Goal: Use online tool/utility: Utilize a website feature to perform a specific function

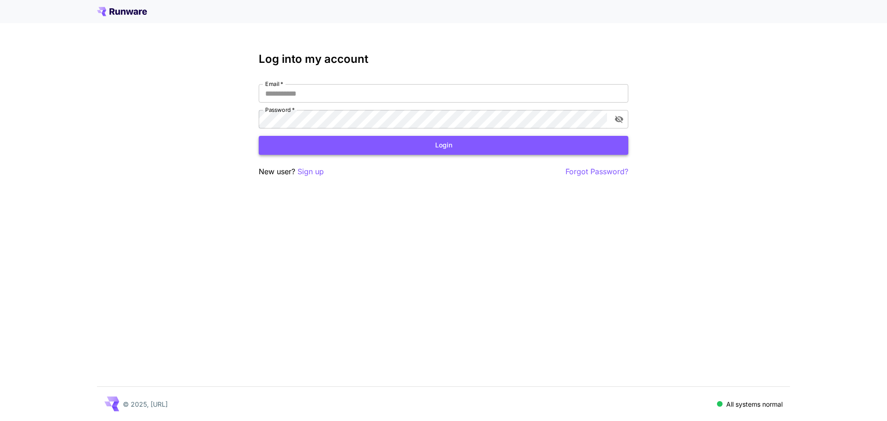
type input "**********"
click at [355, 148] on button "Login" at bounding box center [443, 145] width 369 height 19
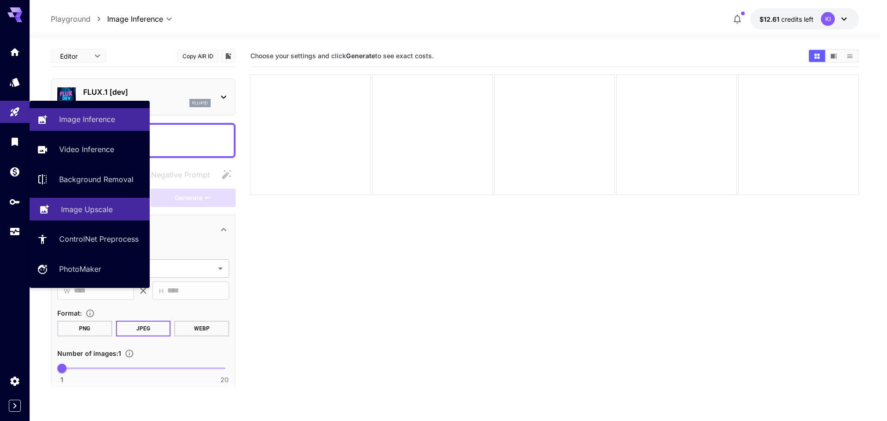
click at [89, 208] on p "Image Upscale" at bounding box center [87, 209] width 52 height 11
type input "**********"
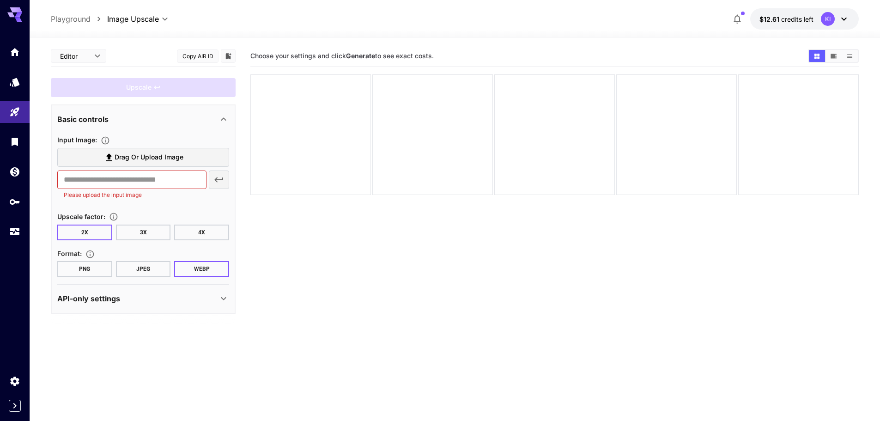
click at [100, 150] on label "Drag or upload image" at bounding box center [143, 157] width 172 height 19
click at [0, 0] on input "Drag or upload image" at bounding box center [0, 0] width 0 height 0
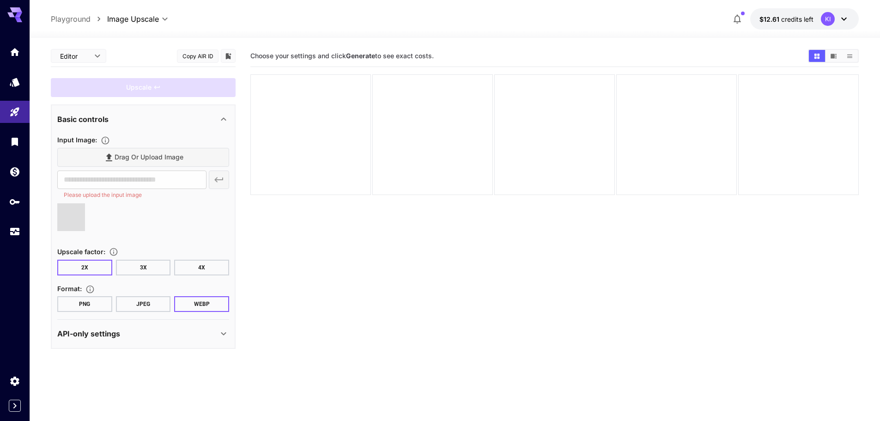
click at [200, 268] on button "4X" at bounding box center [201, 268] width 55 height 16
click at [91, 305] on button "PNG" at bounding box center [84, 304] width 55 height 16
type input "**********"
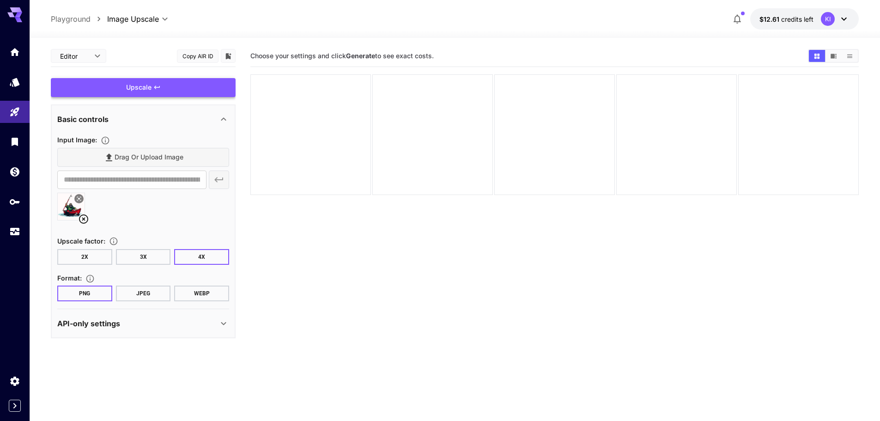
click at [163, 90] on div "Upscale" at bounding box center [143, 87] width 185 height 19
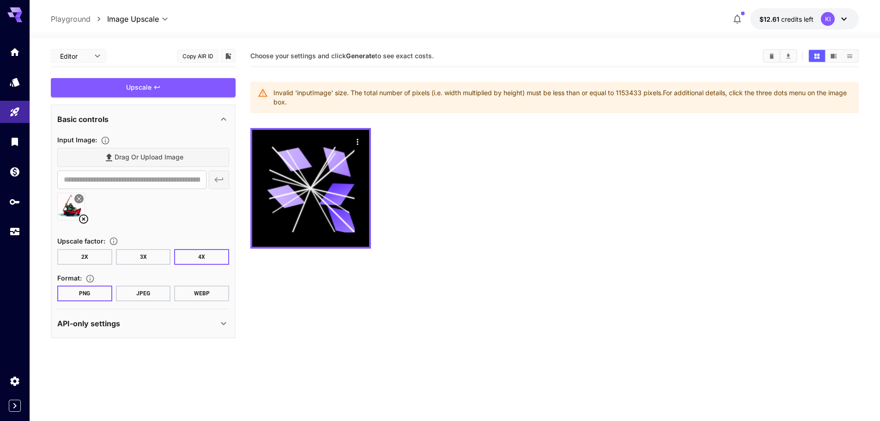
click at [83, 218] on icon at bounding box center [83, 218] width 9 height 9
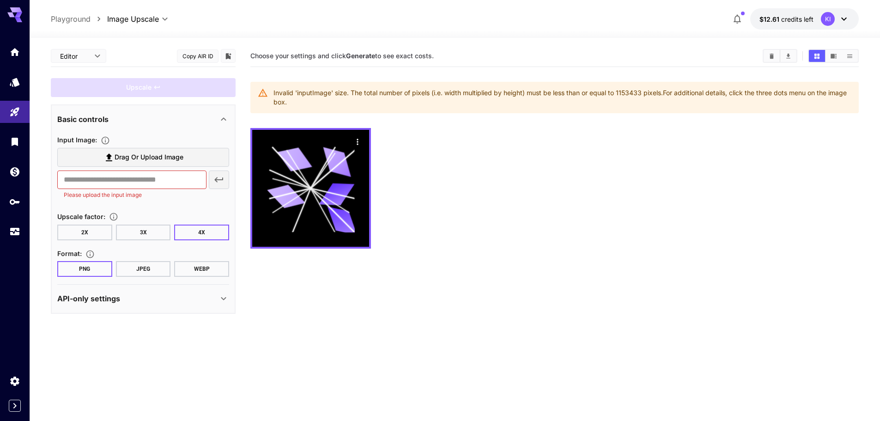
click at [169, 161] on span "Drag or upload image" at bounding box center [149, 157] width 69 height 12
click at [0, 0] on input "Drag or upload image" at bounding box center [0, 0] width 0 height 0
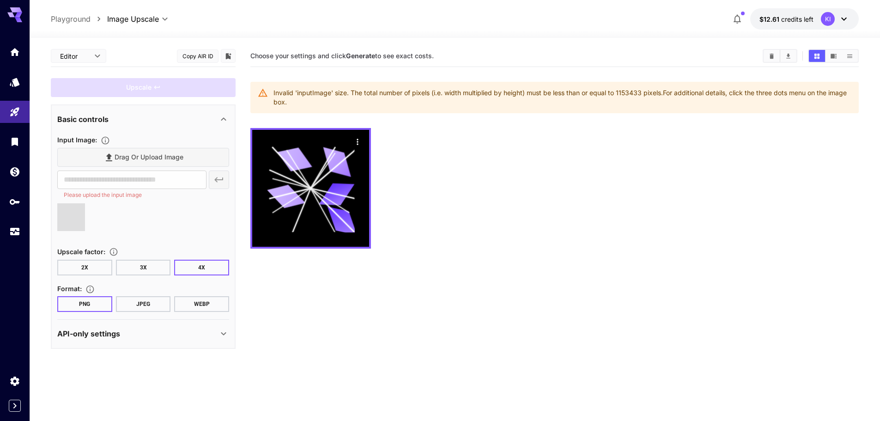
type input "**********"
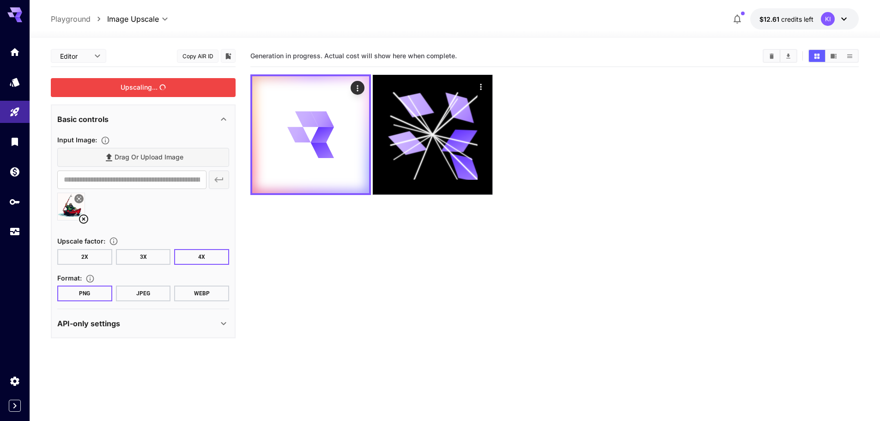
click at [162, 87] on div "Upscaling..." at bounding box center [143, 87] width 185 height 19
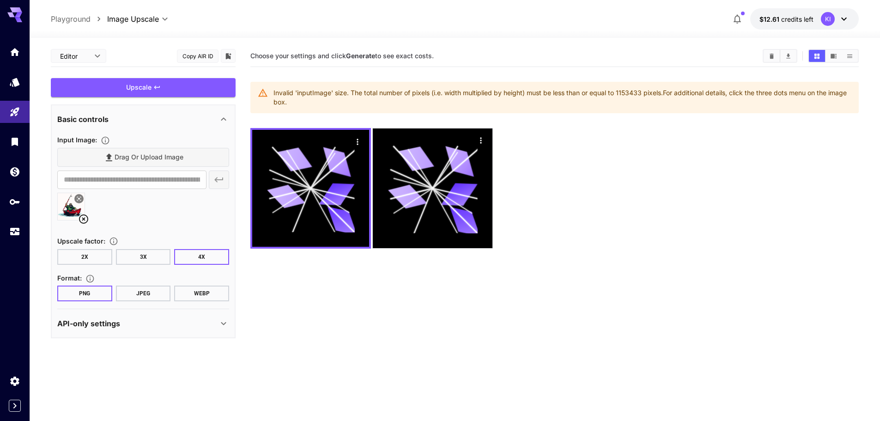
click at [149, 254] on button "3X" at bounding box center [143, 257] width 55 height 16
click at [180, 85] on div "Upscale" at bounding box center [143, 87] width 185 height 19
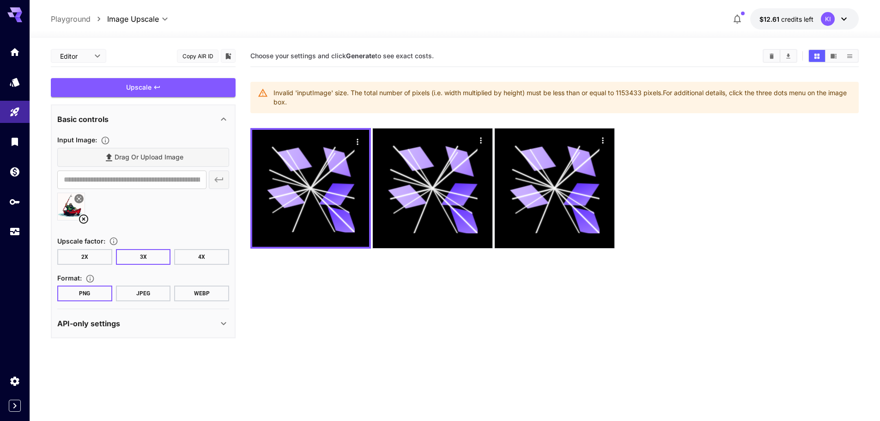
click at [78, 258] on button "2X" at bounding box center [84, 257] width 55 height 16
click at [170, 83] on div "Upscale" at bounding box center [143, 87] width 185 height 19
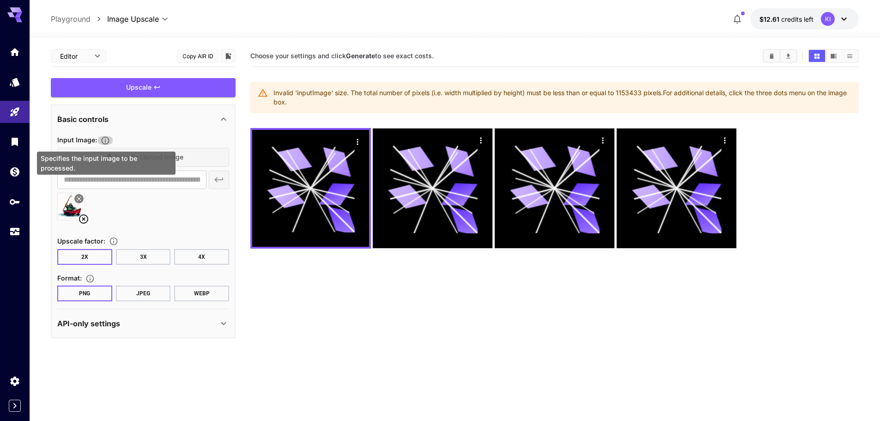
click at [107, 139] on icon "Specifies the input image to be processed." at bounding box center [105, 140] width 9 height 9
click at [141, 217] on div at bounding box center [143, 210] width 172 height 35
